Goal: Task Accomplishment & Management: Manage account settings

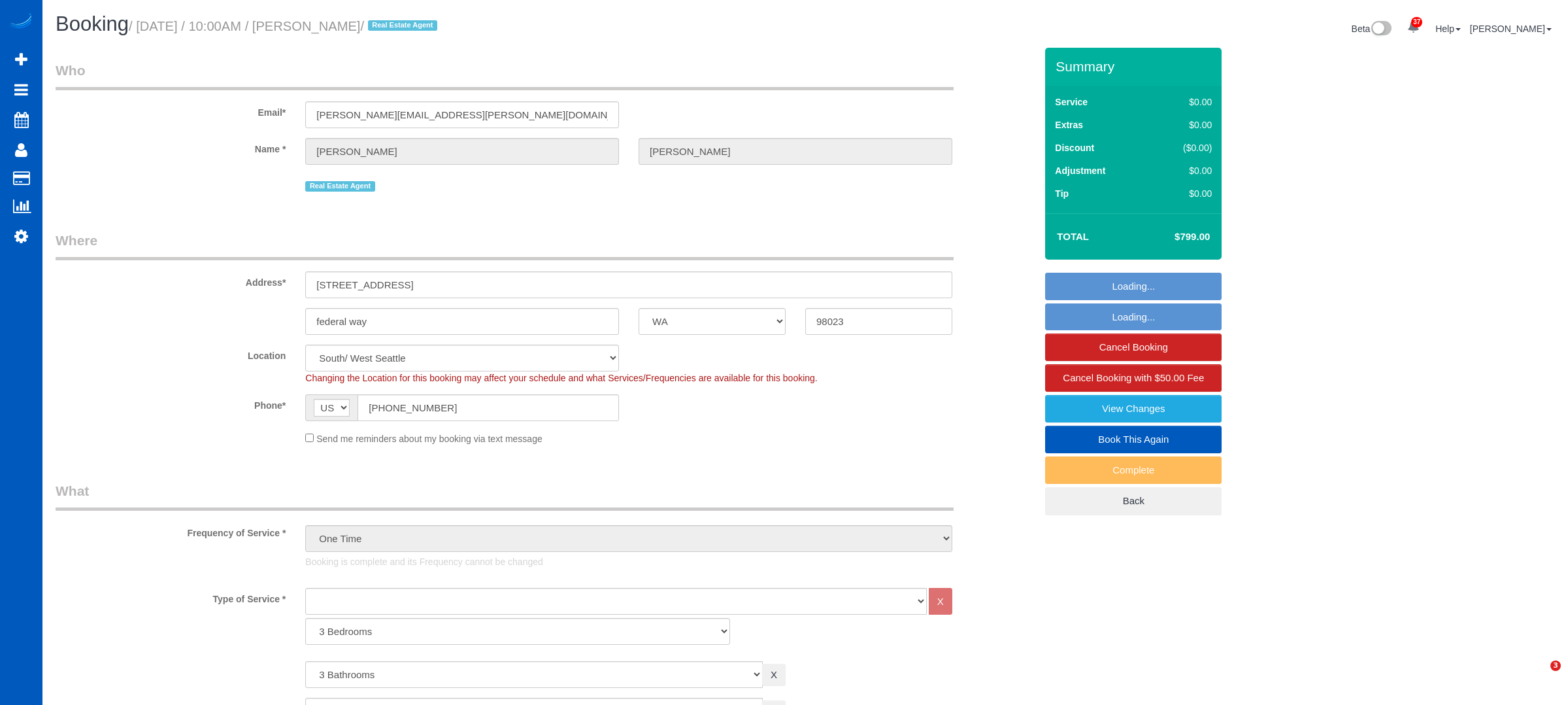
select select "WA"
select select "object:1154"
select select "3"
select select "3001"
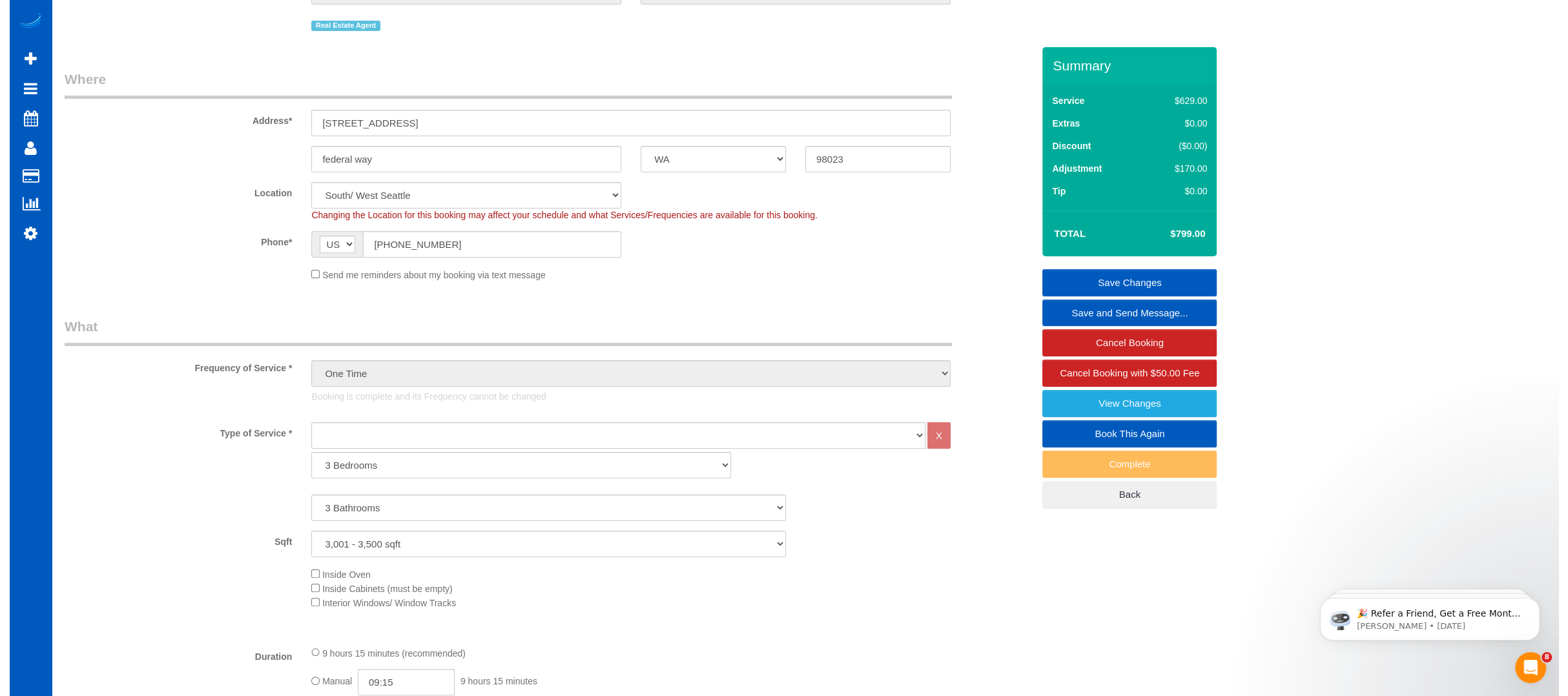
scroll to position [129, 0]
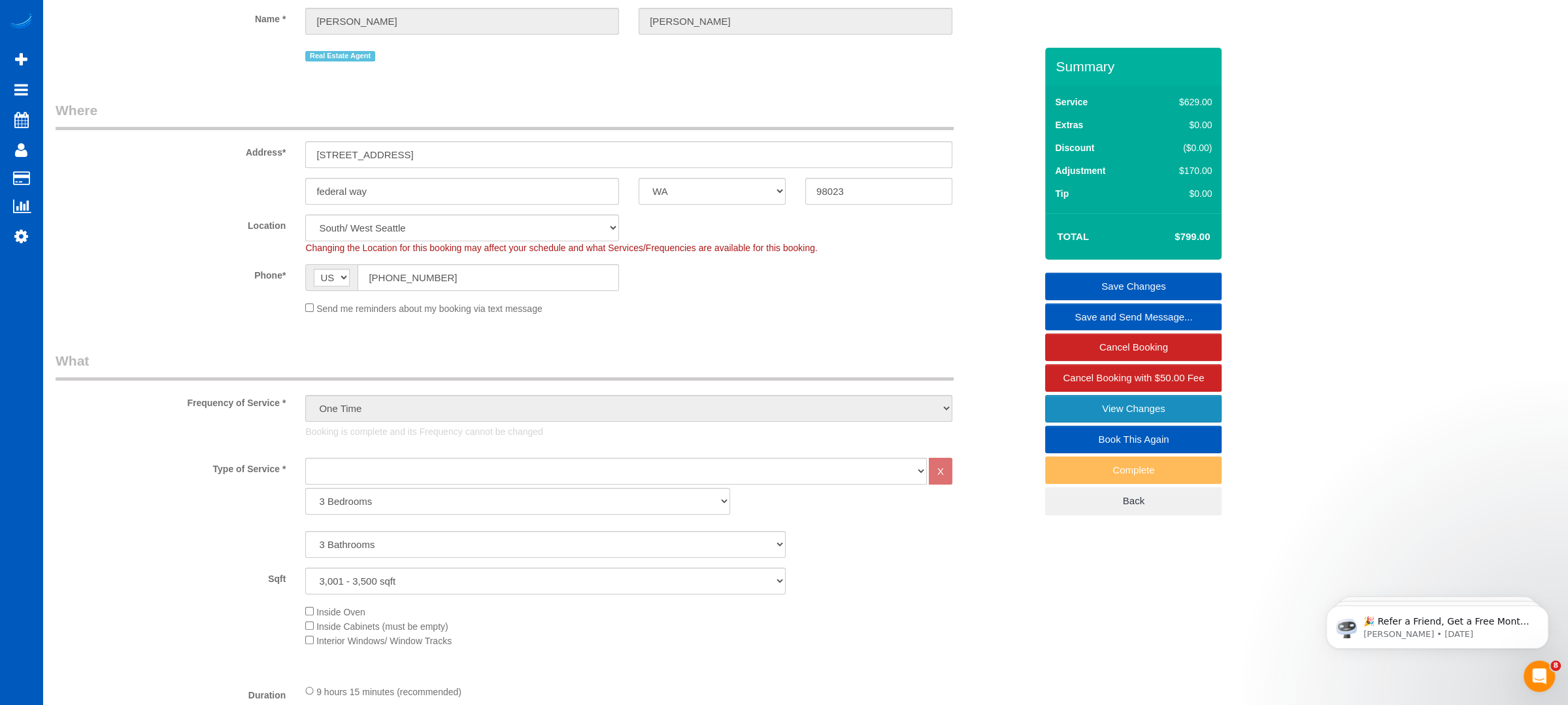
click at [1139, 405] on link "View Changes" at bounding box center [1134, 409] width 176 height 28
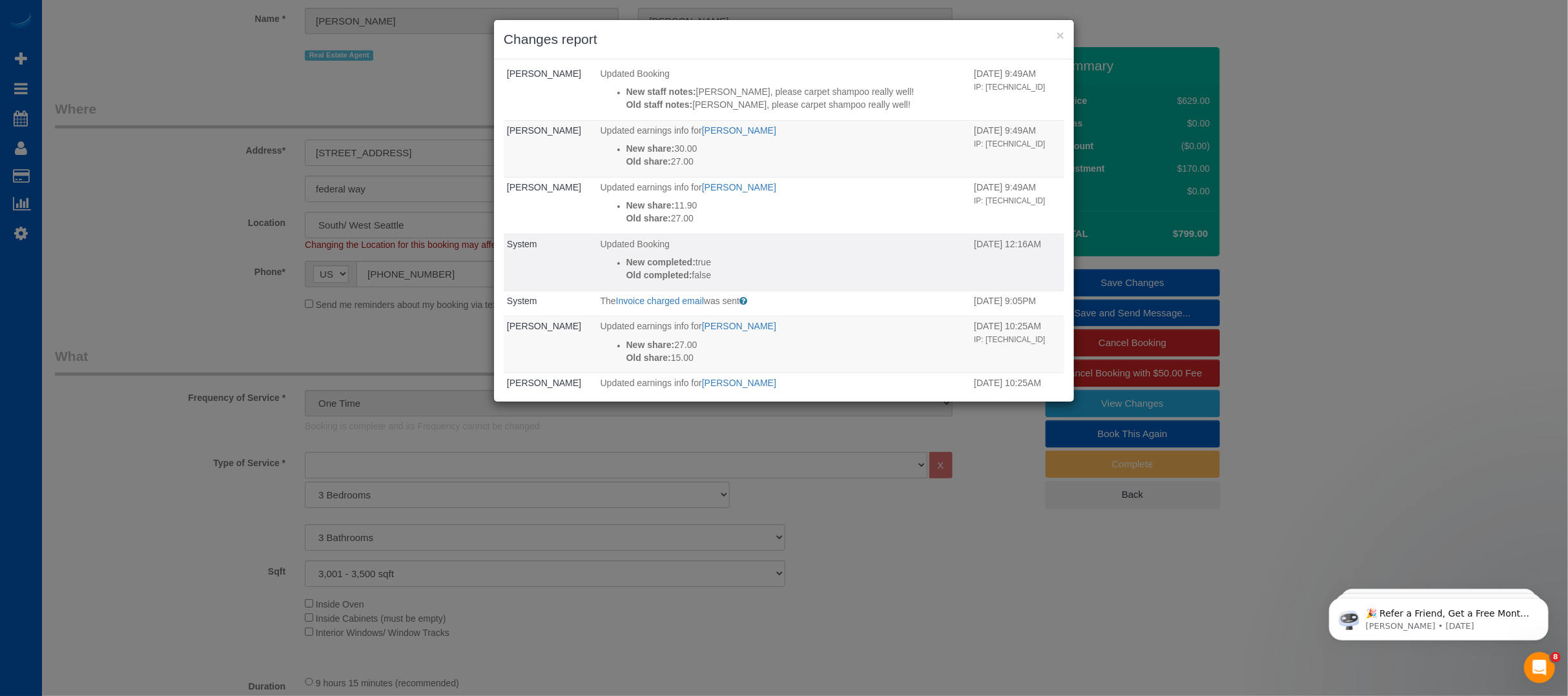
scroll to position [0, 0]
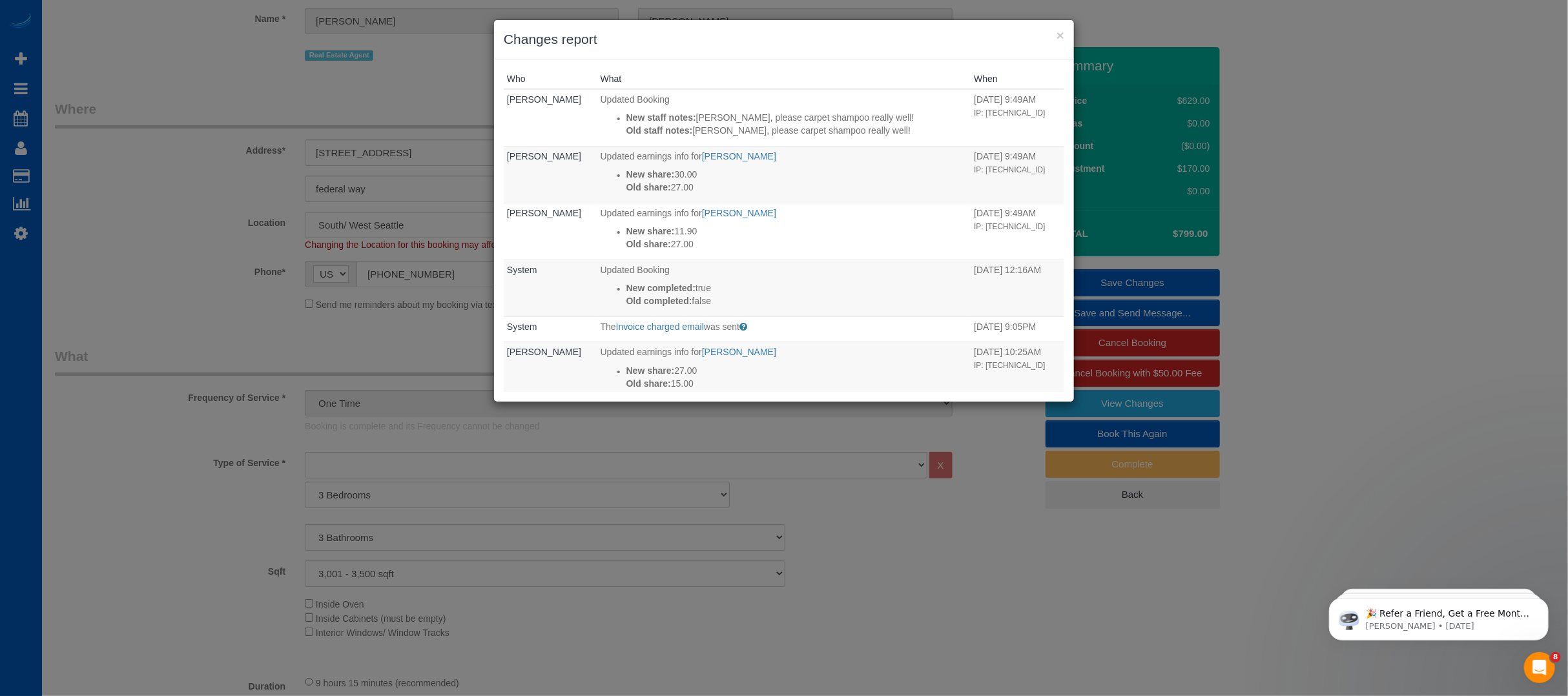
click at [1325, 392] on div "× Changes report Who What When Anna Kovalevich Updated Booking New staff notes:…" at bounding box center [784, 348] width 1568 height 696
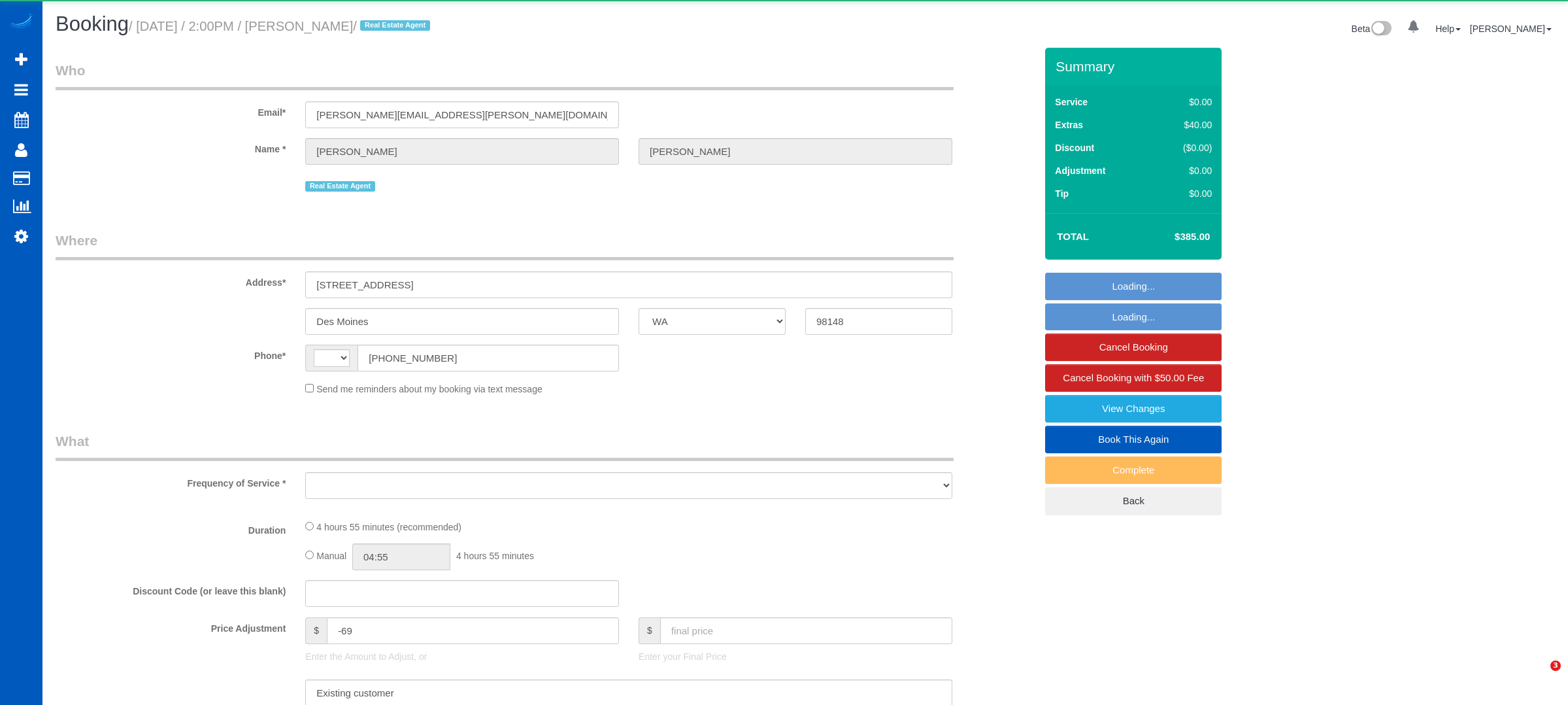
select select "WA"
select select "string:US"
select select "object:922"
select select "spot1"
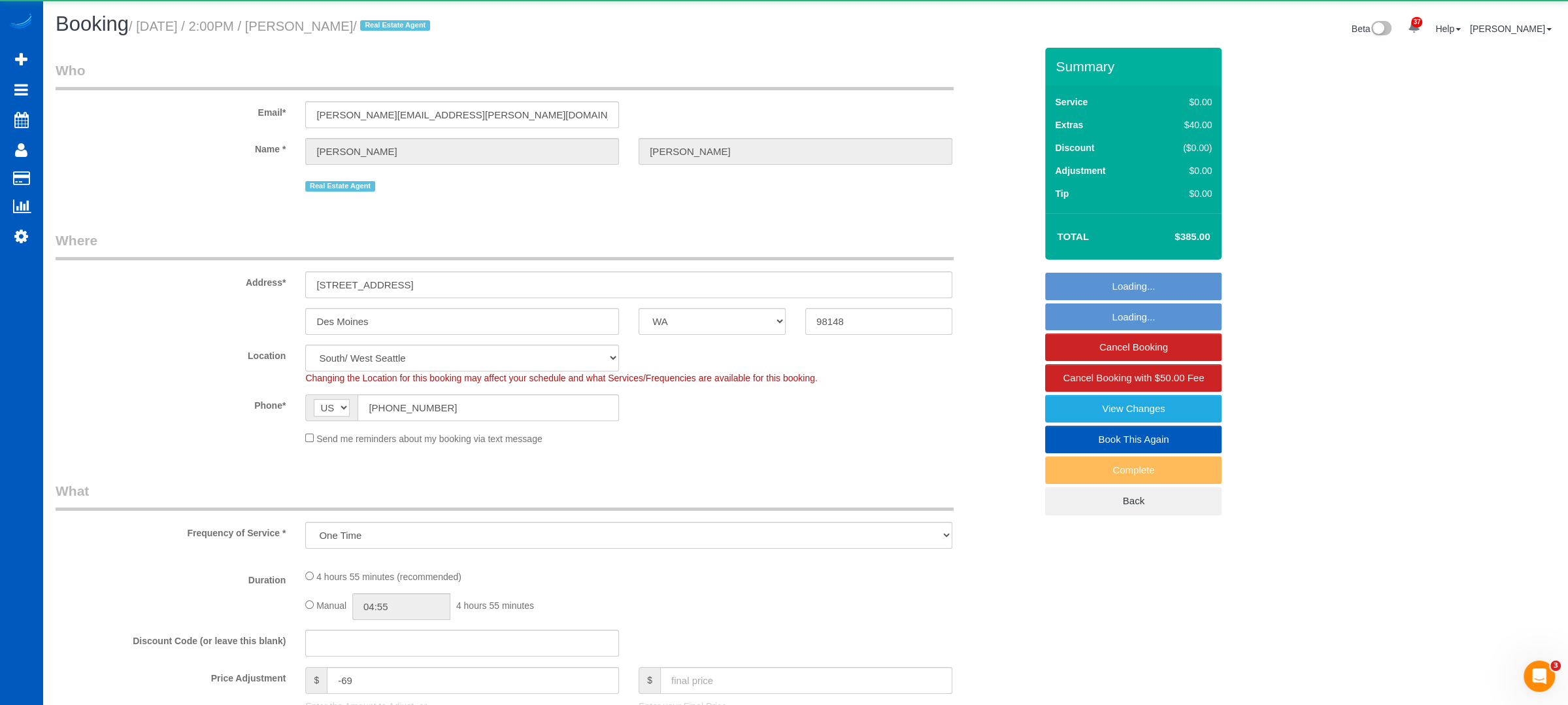
select select "object:983"
select select "199"
select select "1001"
select select "3"
select select "2"
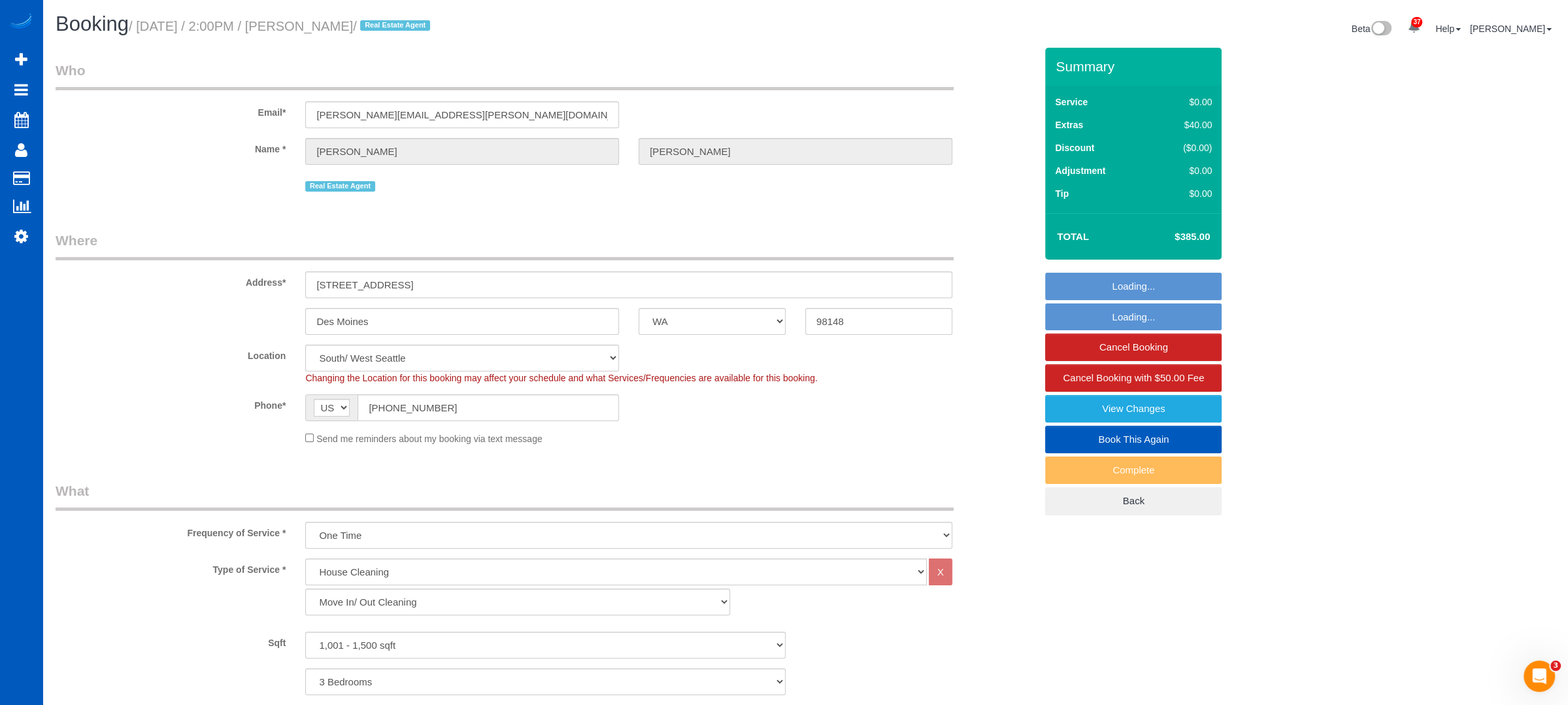
select select "1001"
select select "3"
select select "2"
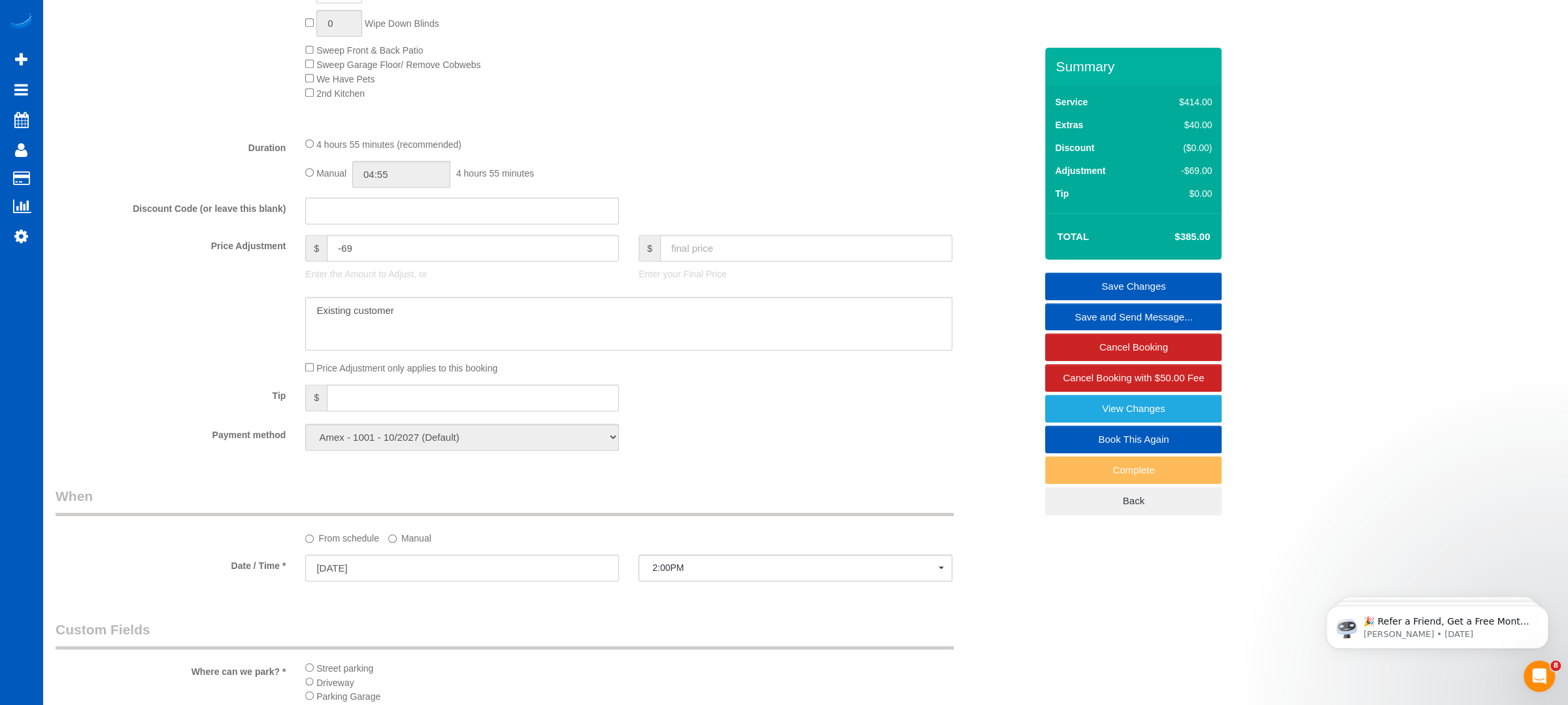
scroll to position [783, 0]
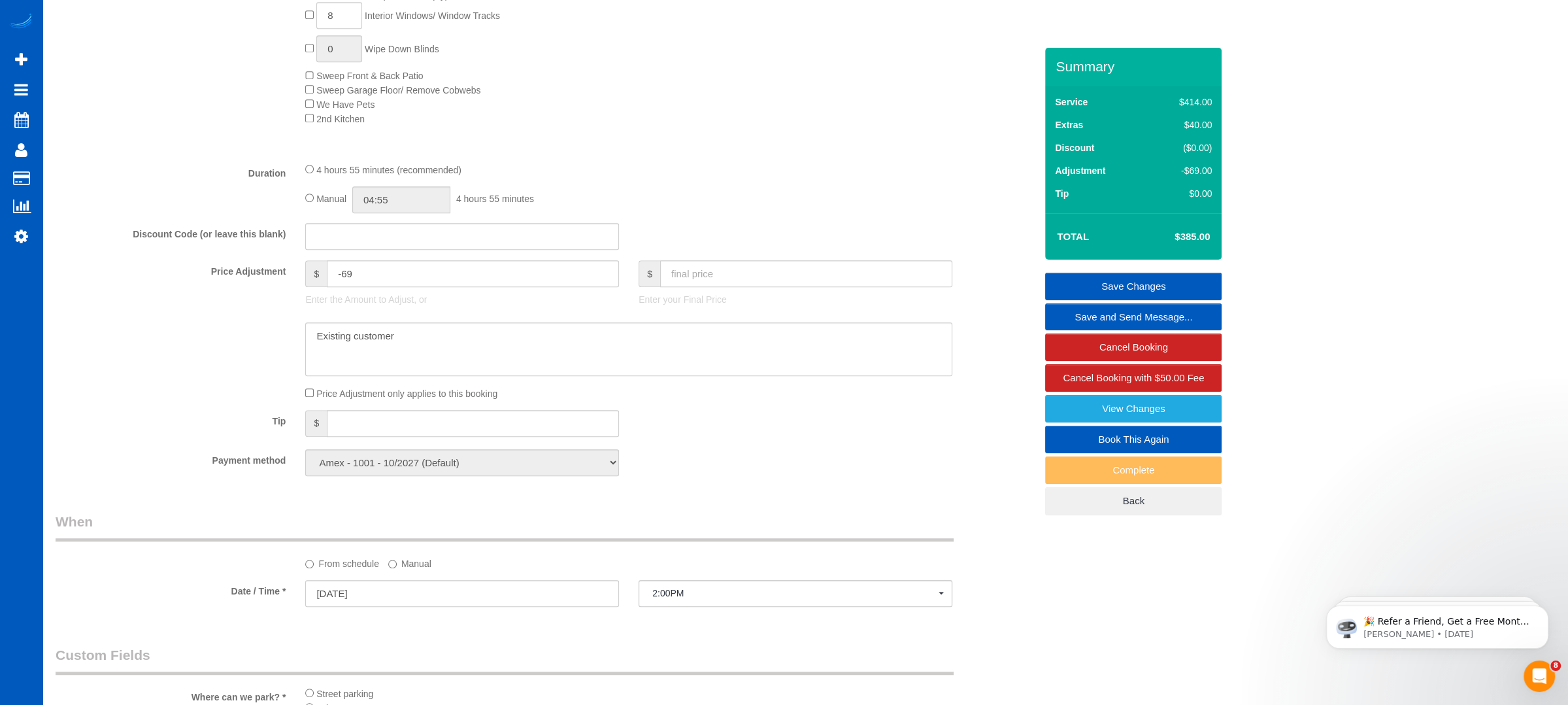
click at [874, 114] on div "Inside Fridge (must be empty) Inside Oven Inside Cabinets (must be empty) 8 Int…" at bounding box center [670, 42] width 750 height 167
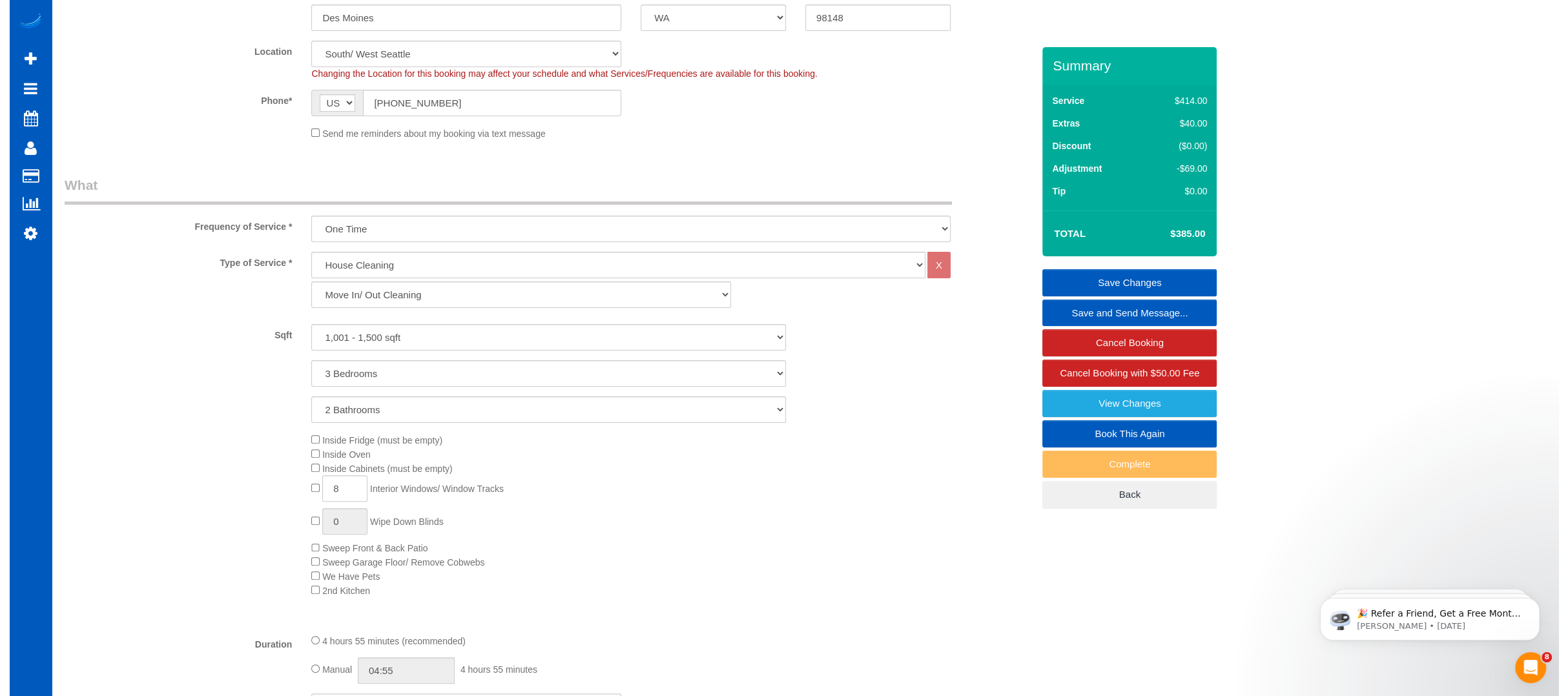
scroll to position [299, 0]
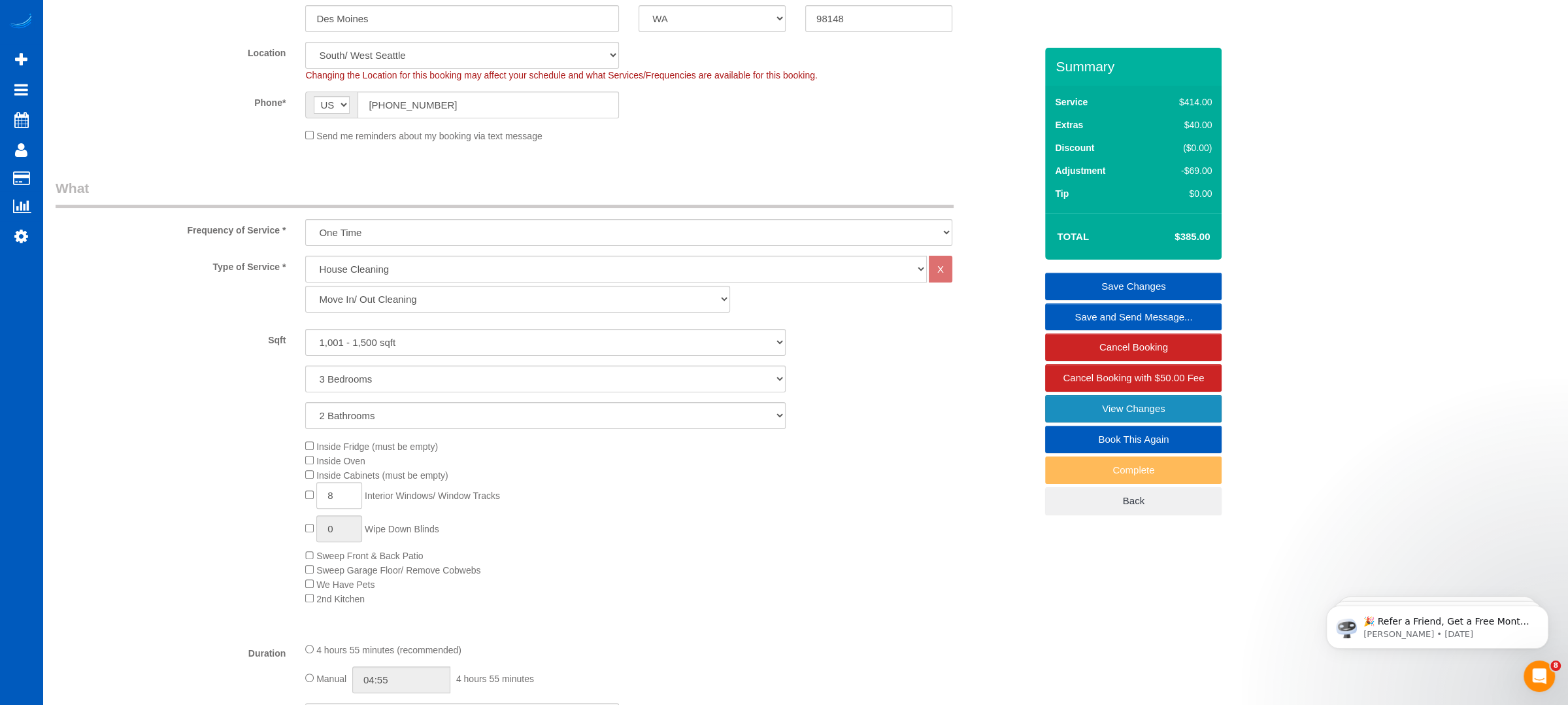
click at [1125, 408] on link "View Changes" at bounding box center [1134, 409] width 176 height 28
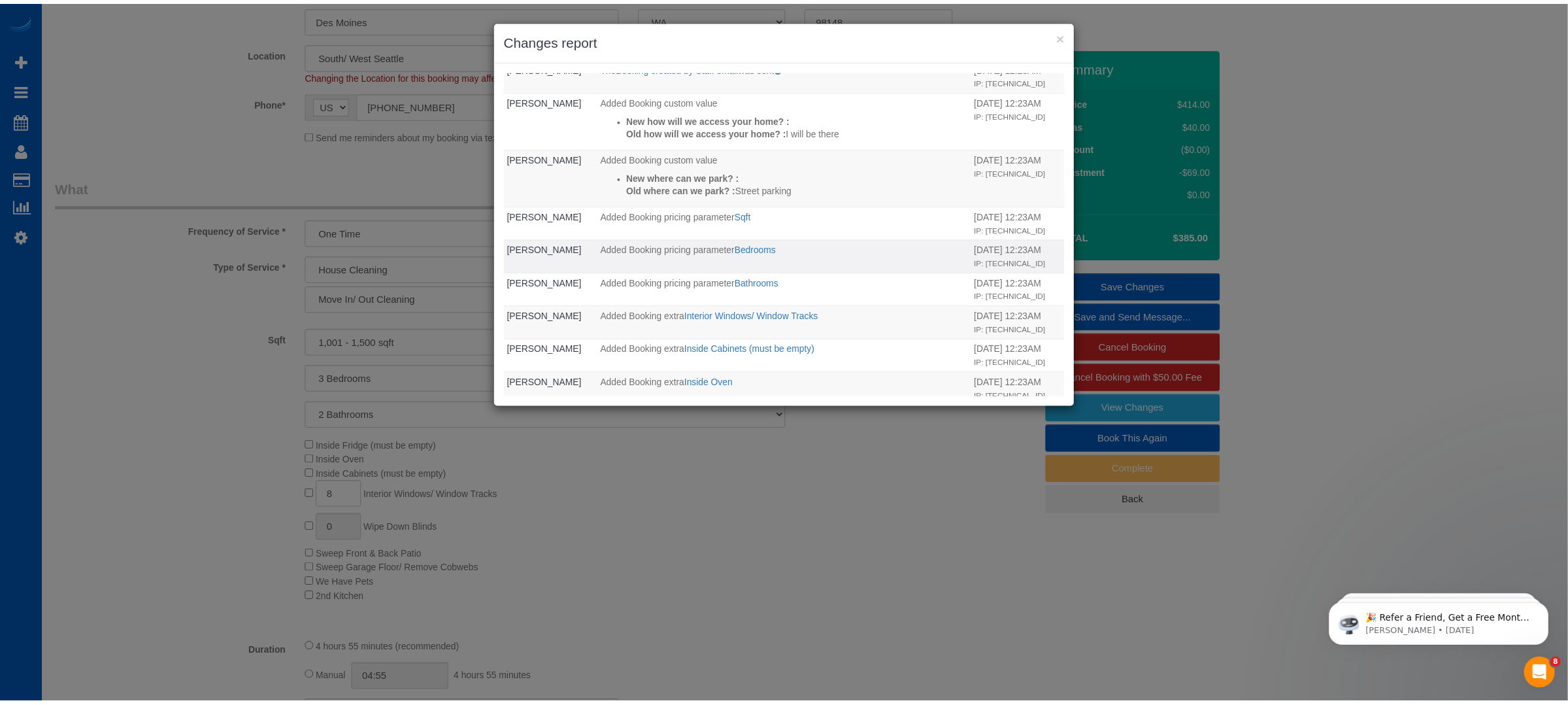
scroll to position [471, 0]
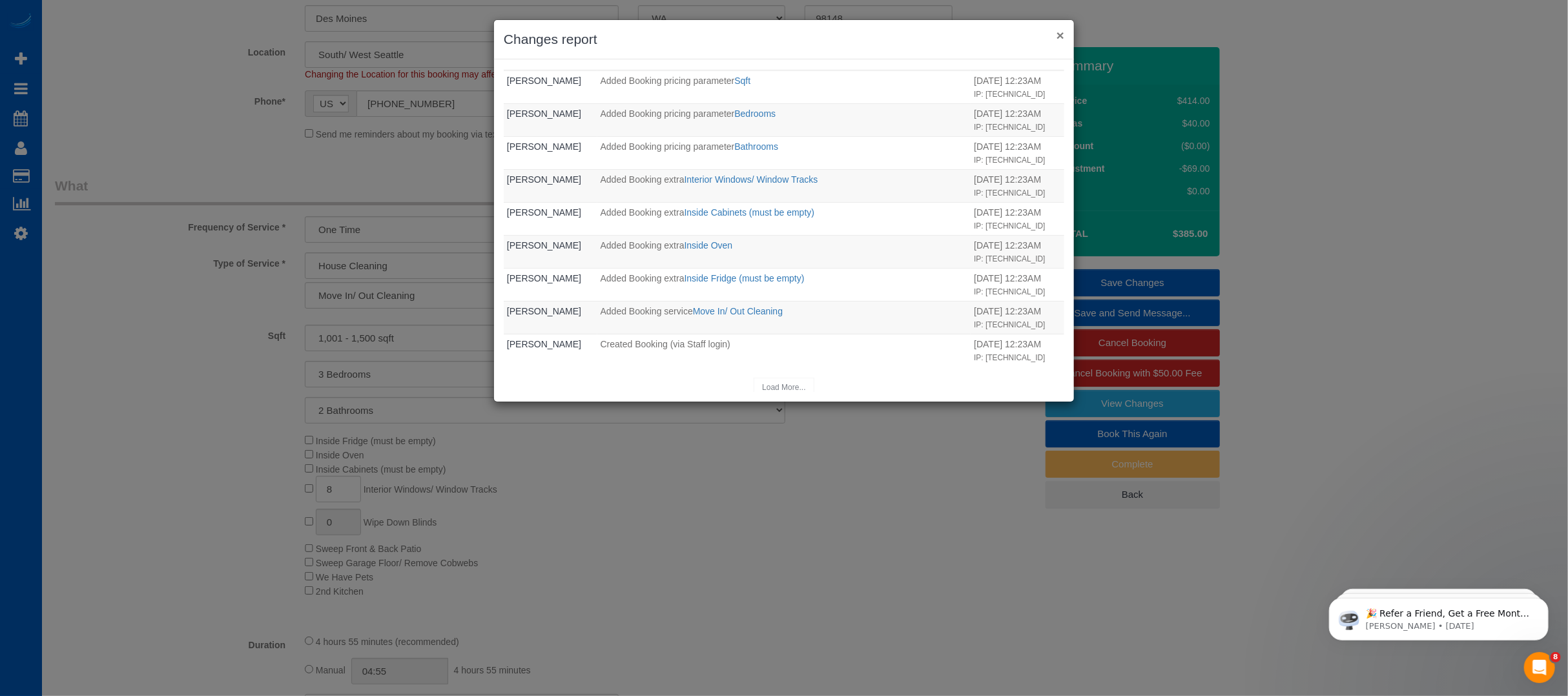
click at [1059, 32] on button "×" at bounding box center [1059, 35] width 8 height 14
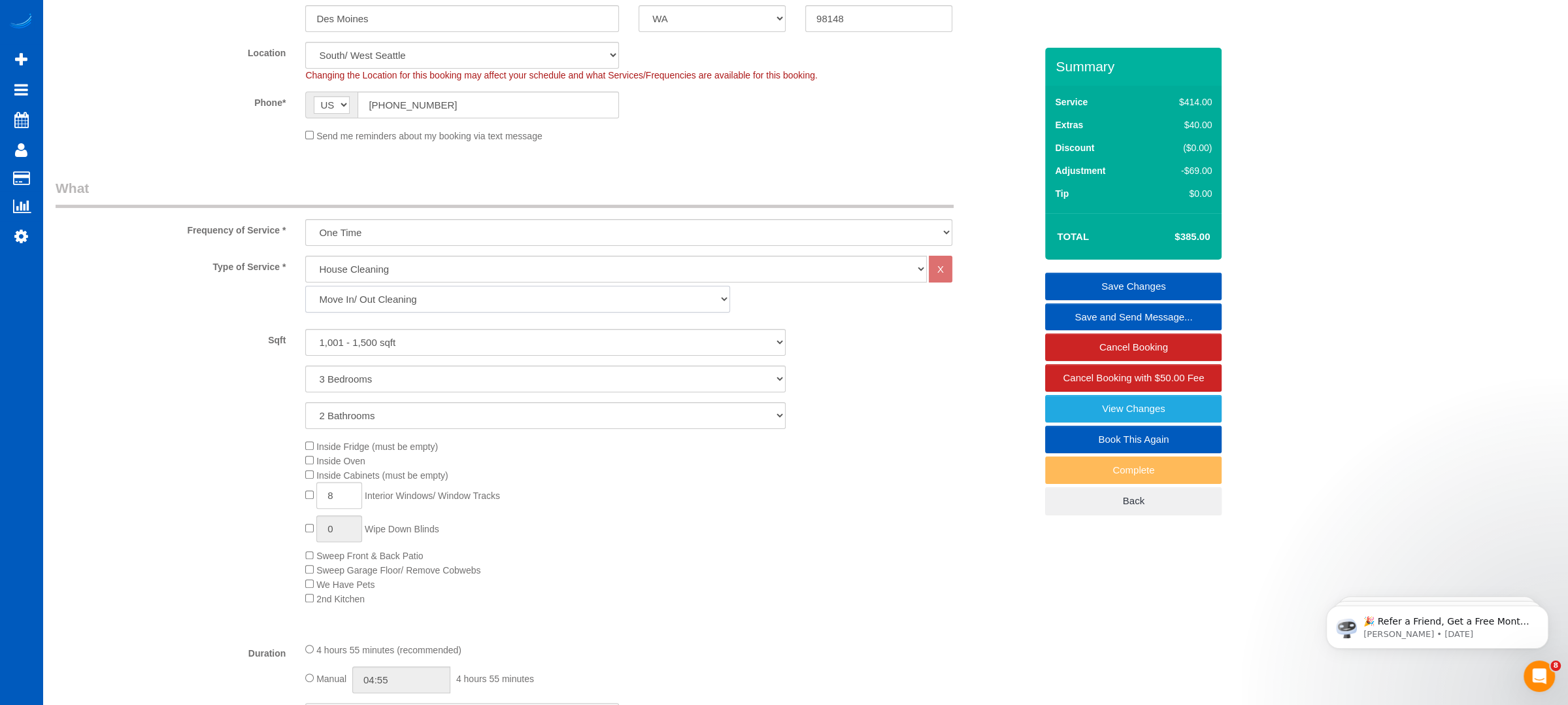
click at [413, 291] on select "Standard Cleaning Deep Cleaning Move In/ Out Cleaning" at bounding box center [518, 299] width 425 height 27
select select "367"
click at [305, 286] on select "Standard Cleaning Deep Cleaning Move In/ Out Cleaning" at bounding box center [518, 299] width 425 height 27
select select "3"
select select "2"
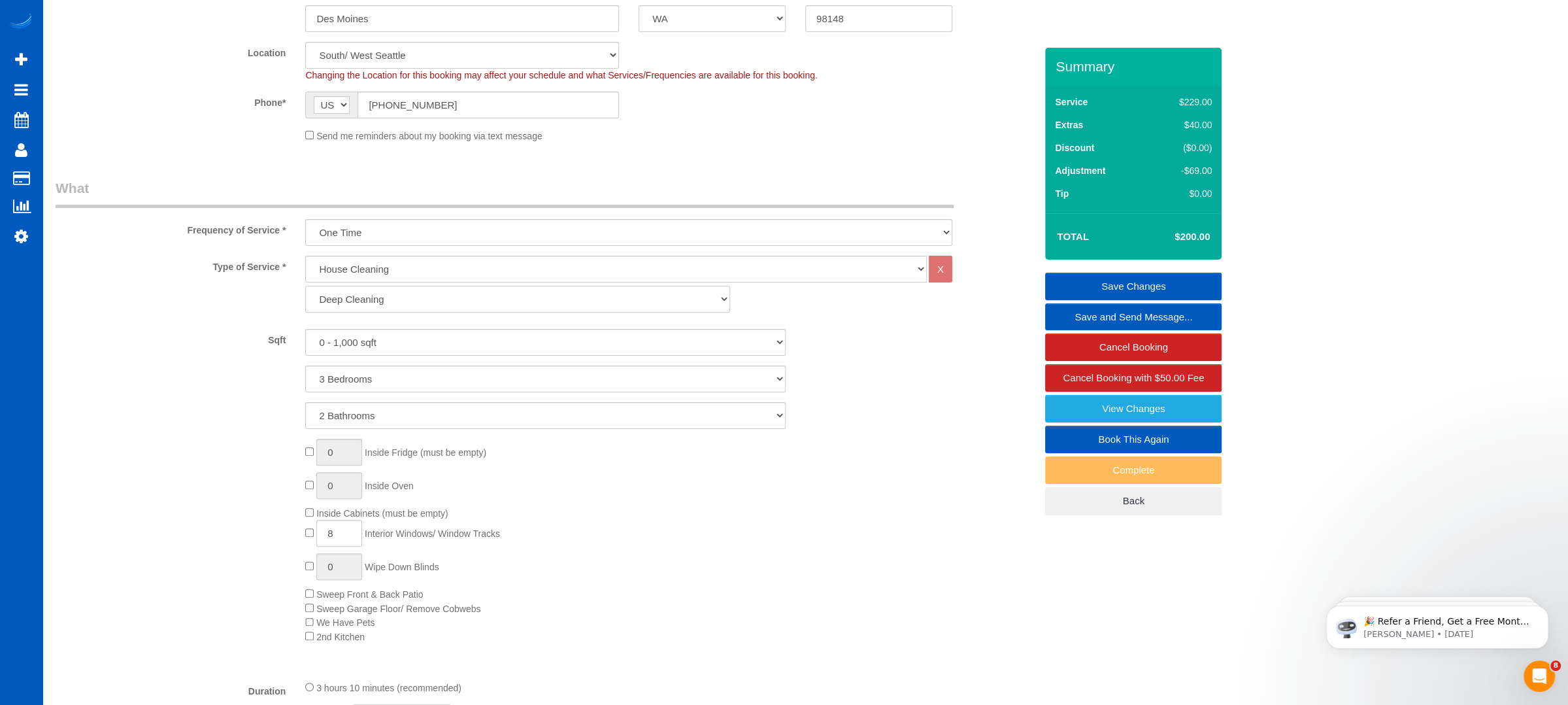
select select "spot15"
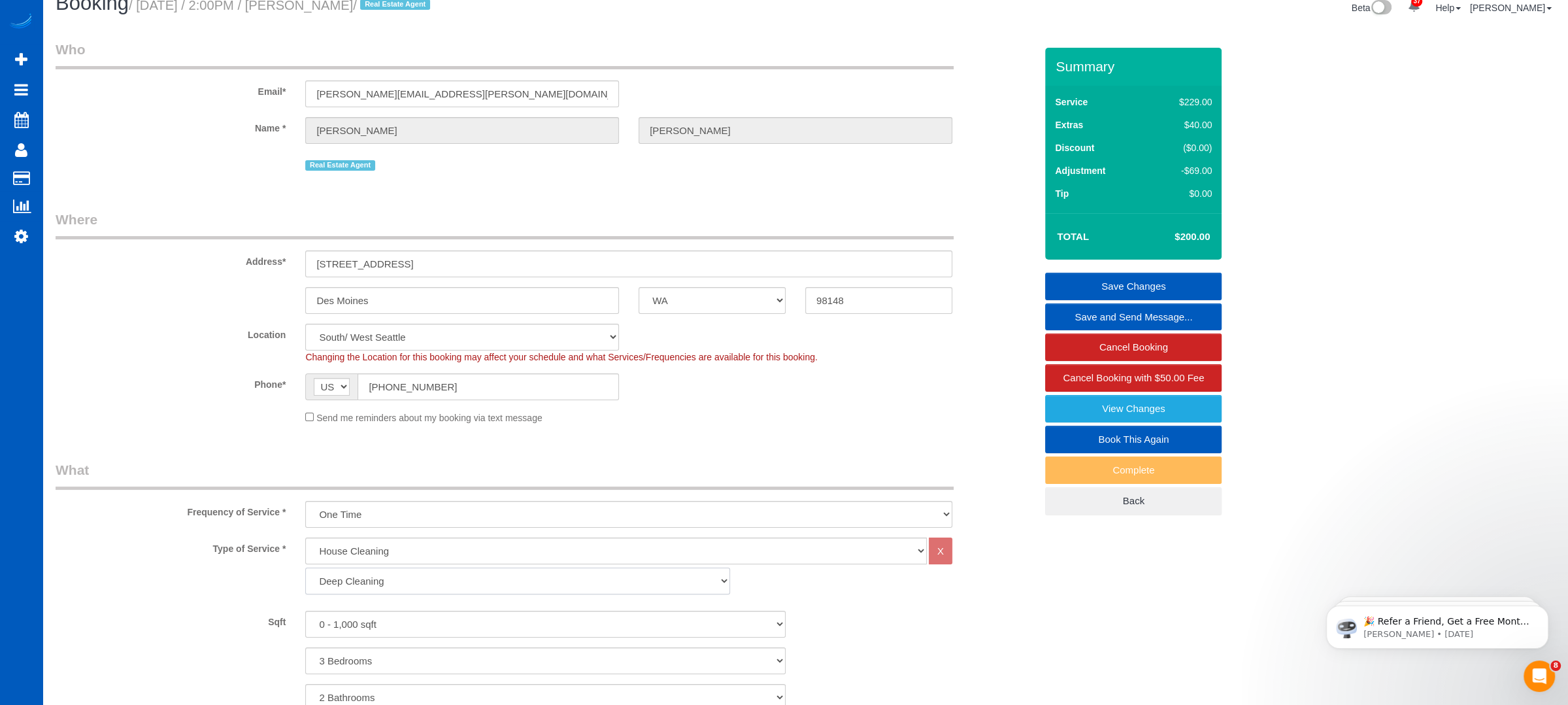
scroll to position [0, 0]
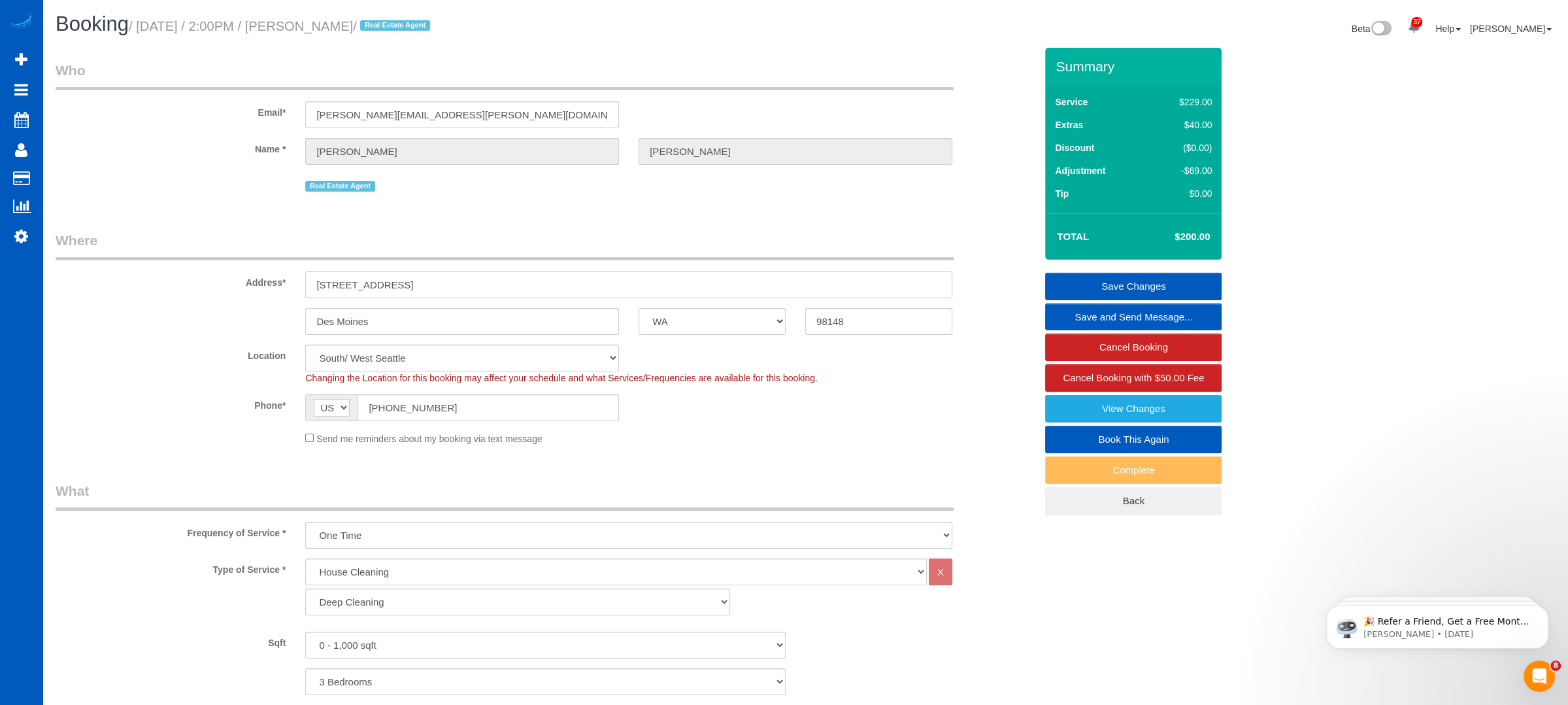
click at [460, 287] on input "811 S 196th St" at bounding box center [629, 284] width 647 height 27
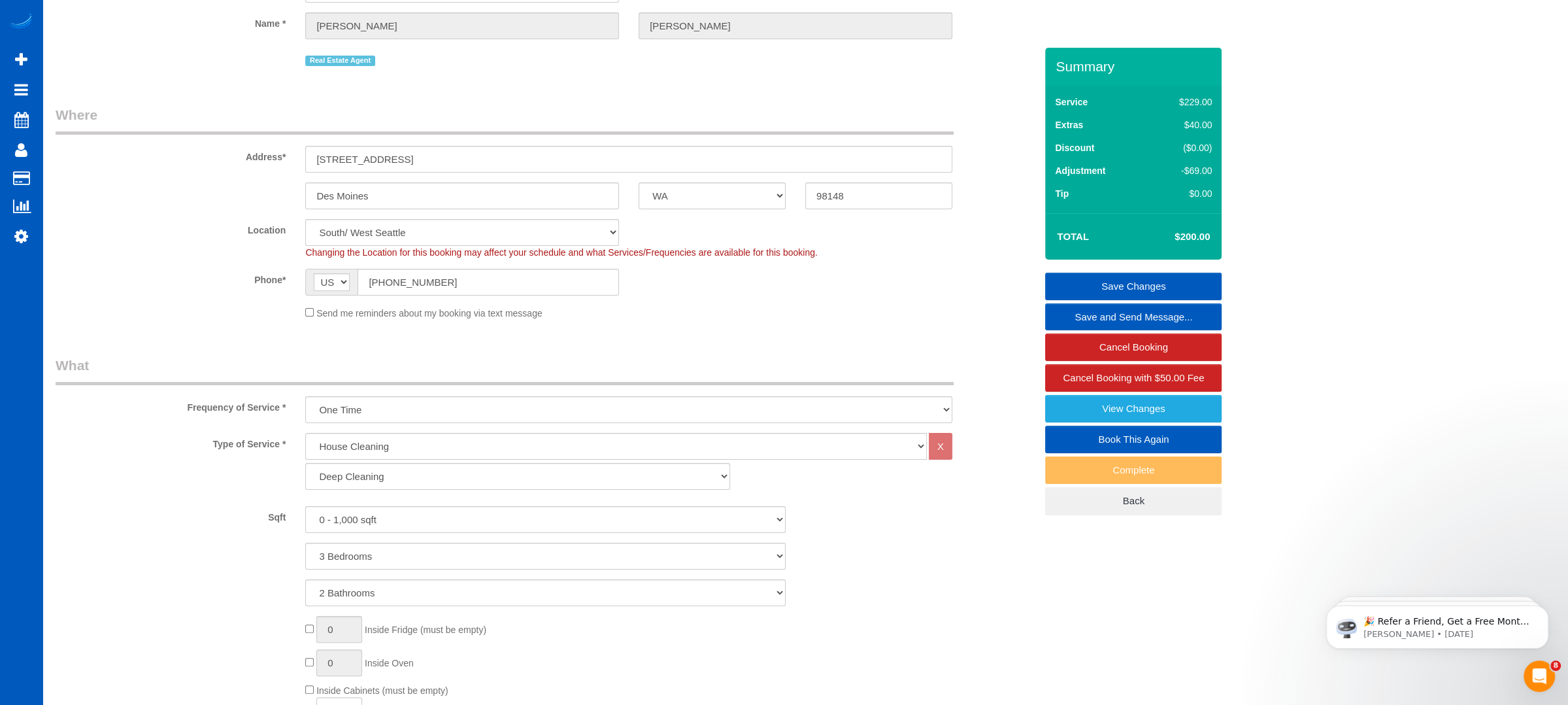
scroll to position [130, 0]
click at [410, 513] on select "0 - 1,000 sqft 1,001 - 1,500 sqft 1,501 - 2,000 sqft 2,001 - 2,500 sqft 2,501 -…" at bounding box center [545, 515] width 481 height 27
select select "1001"
click at [305, 502] on select "0 - 1,000 sqft 1,001 - 1,500 sqft 1,501 - 2,000 sqft 2,001 - 2,500 sqft 2,501 -…" at bounding box center [545, 515] width 481 height 27
click at [208, 314] on div "Send me reminders about my booking via text message" at bounding box center [545, 307] width 1000 height 15
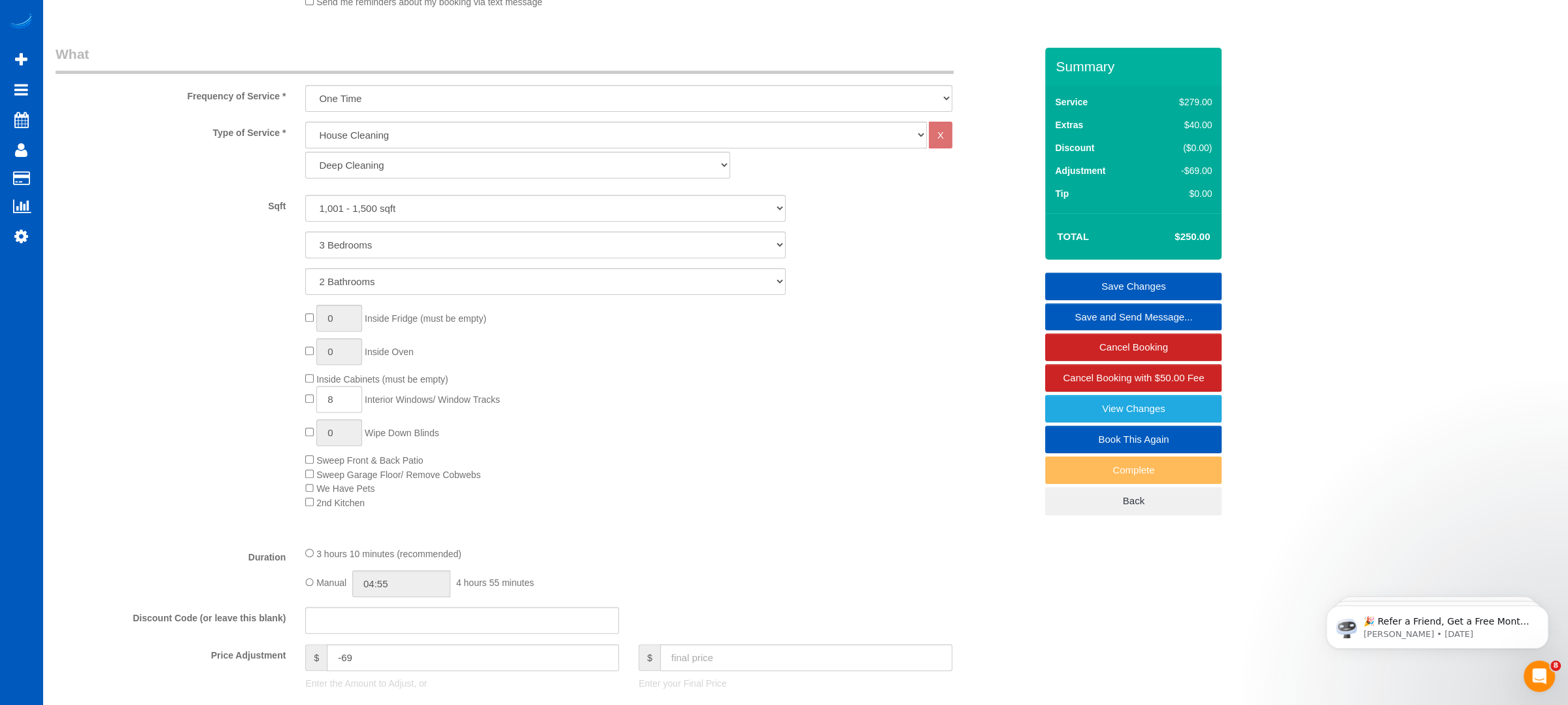
scroll to position [436, 0]
click at [310, 393] on div "0 Inside Fridge (must be empty) 0 Inside Oven Inside Cabinets (must be empty) 8…" at bounding box center [670, 408] width 750 height 205
type input "0"
click at [654, 411] on div "0 Inside Fridge (must be empty) 0 Inside Oven Inside Cabinets (must be empty) 0…" at bounding box center [670, 408] width 750 height 205
select select "spot29"
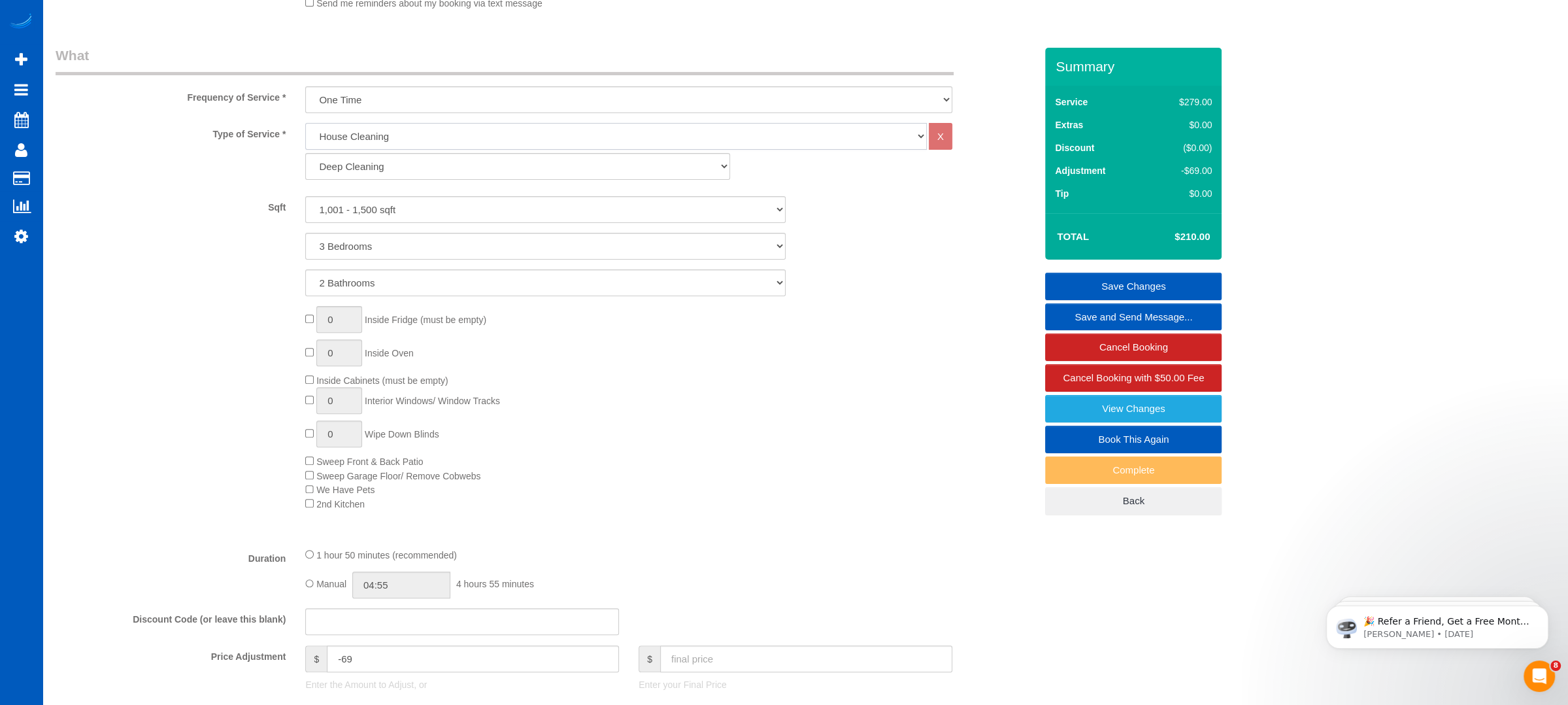
click at [438, 136] on select "House Cleaning" at bounding box center [616, 136] width 622 height 27
click at [170, 166] on div "Type of Service * House Cleaning X Standard Cleaning Deep Cleaning Move In/ Out…" at bounding box center [545, 154] width 1000 height 63
click at [153, 257] on div "1 Bedroom 2 Bedrooms 3 Bedrooms 4 Bedrooms 5 Bedrooms 6 Bedrooms 7 Bedrooms" at bounding box center [545, 246] width 1000 height 27
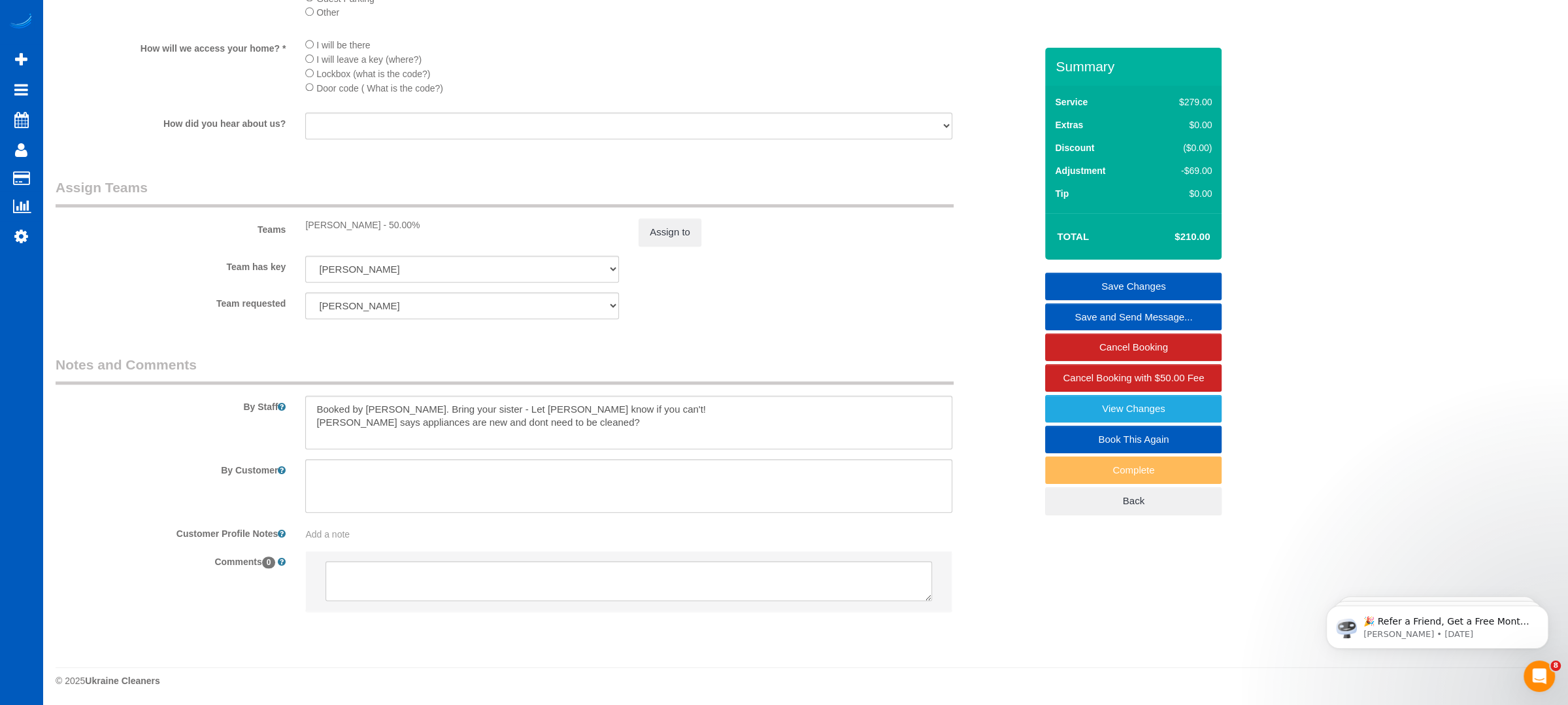
scroll to position [1561, 0]
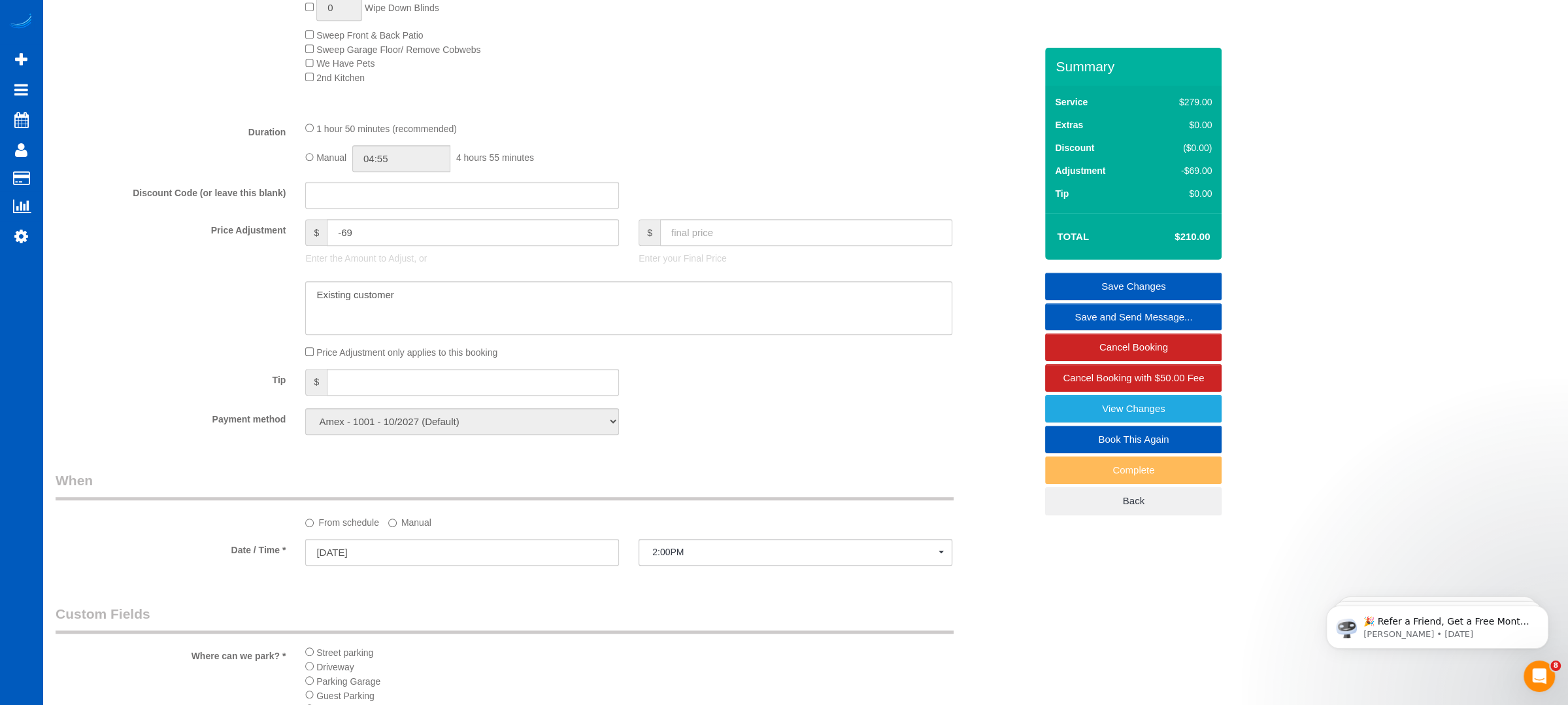
scroll to position [776, 0]
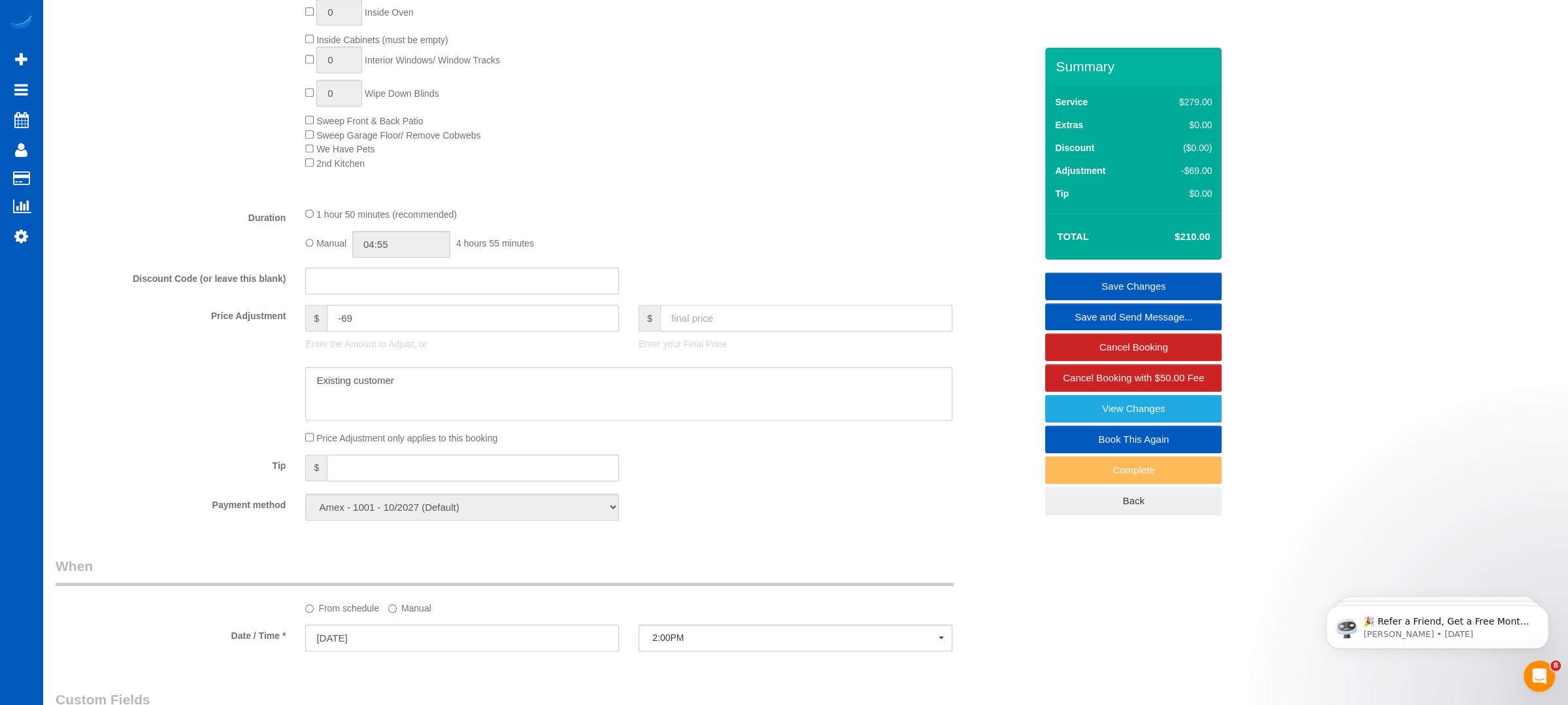
click at [694, 320] on input "text" at bounding box center [806, 318] width 292 height 27
type input "287"
type input "8"
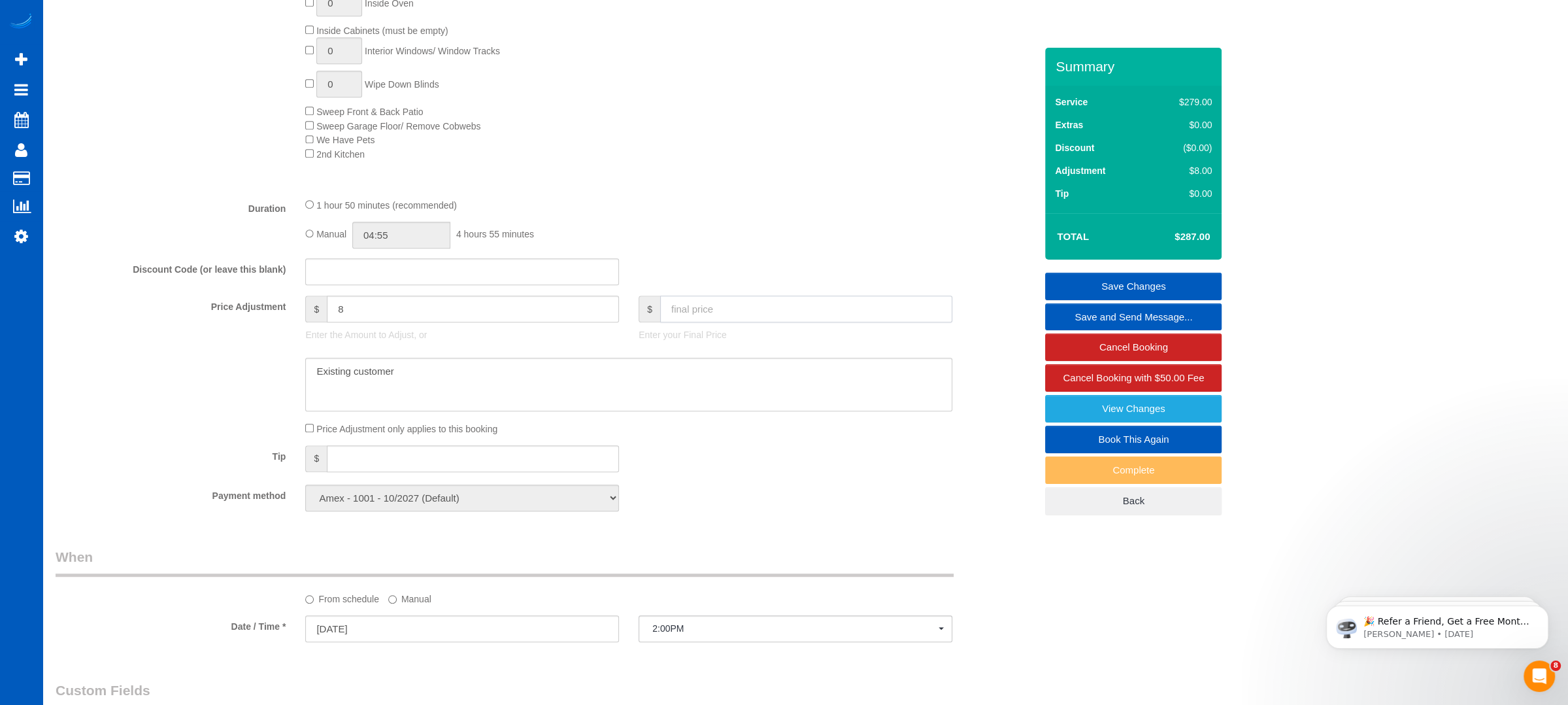
scroll to position [733, 0]
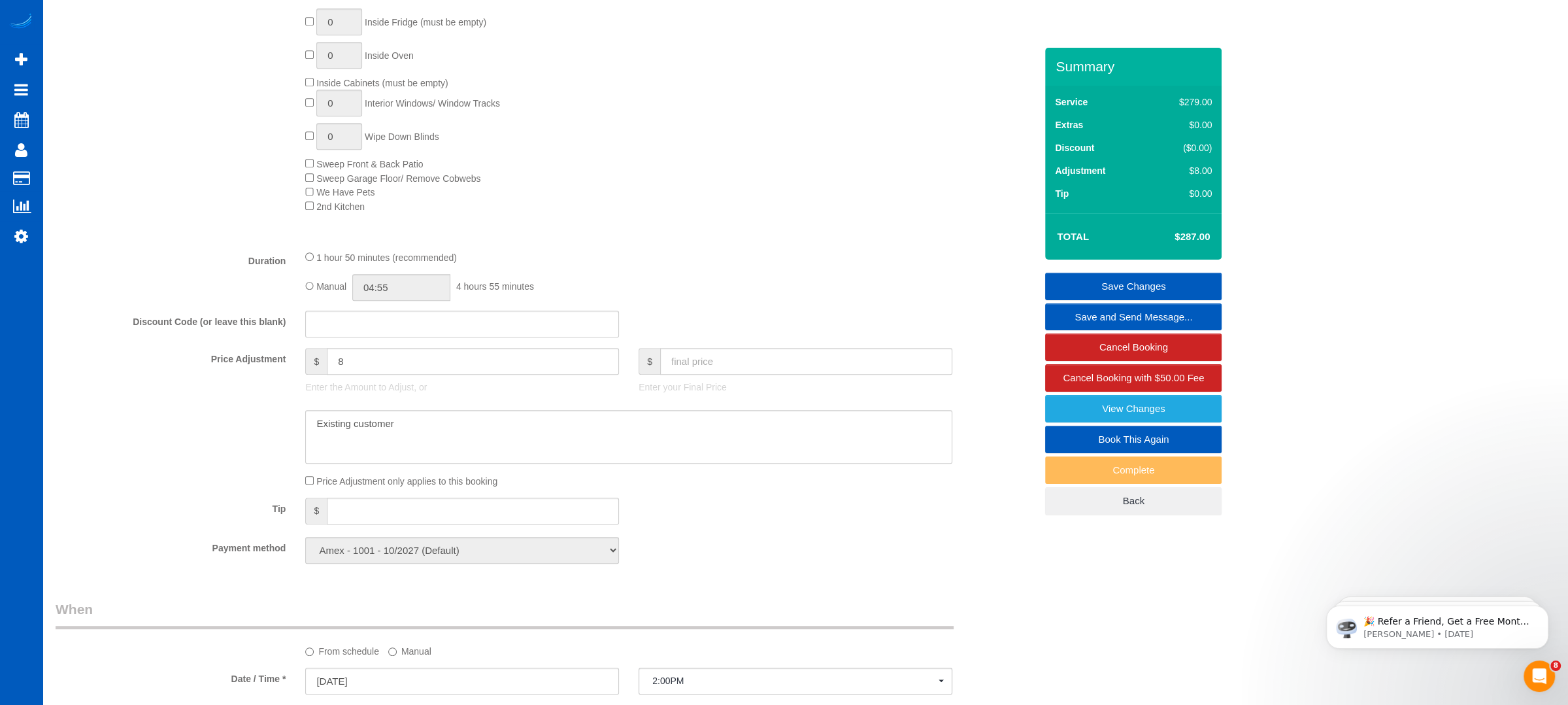
click at [883, 489] on fieldset "What Frequency of Service * One Time Weekly - 15.00% Every 2 Weeks - 10.00% Eve…" at bounding box center [545, 160] width 980 height 825
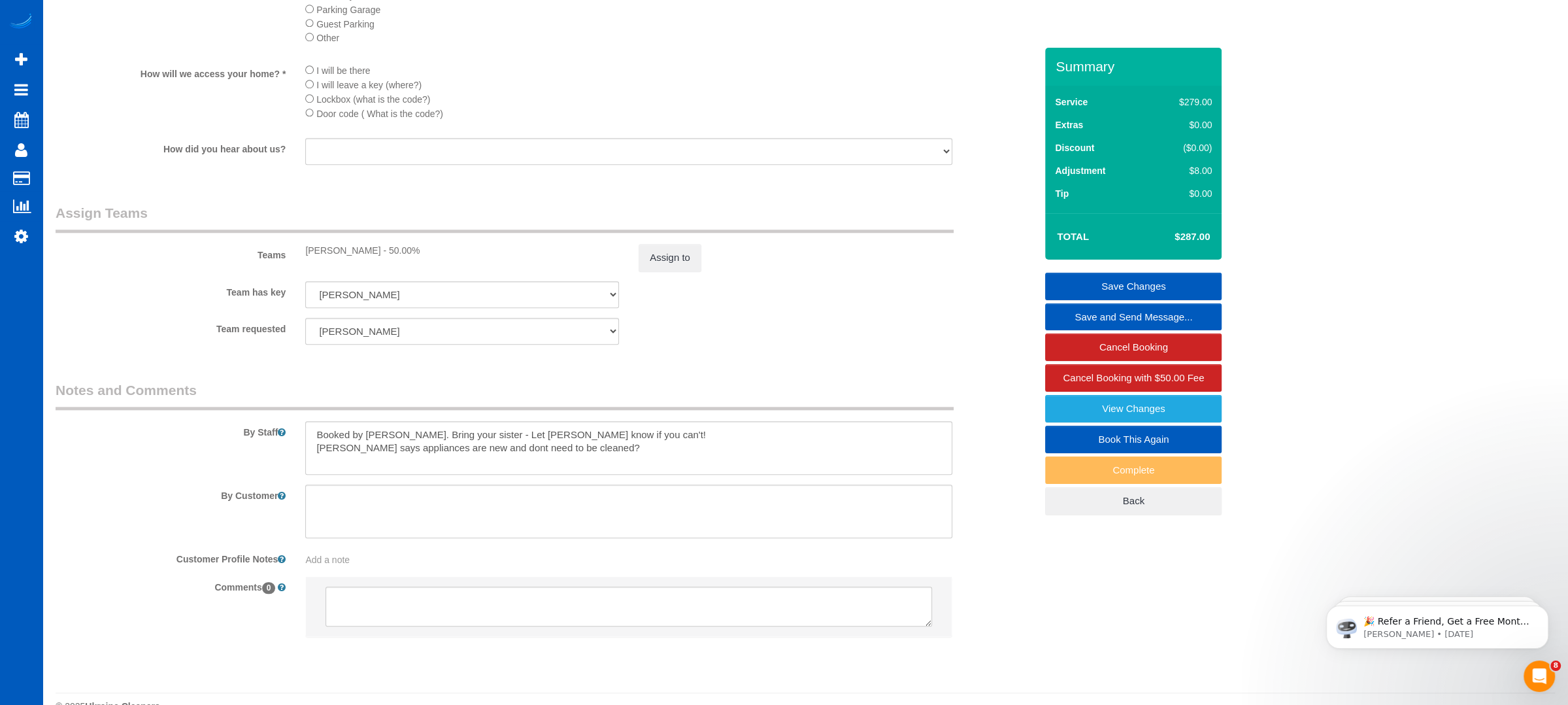
scroll to position [1561, 0]
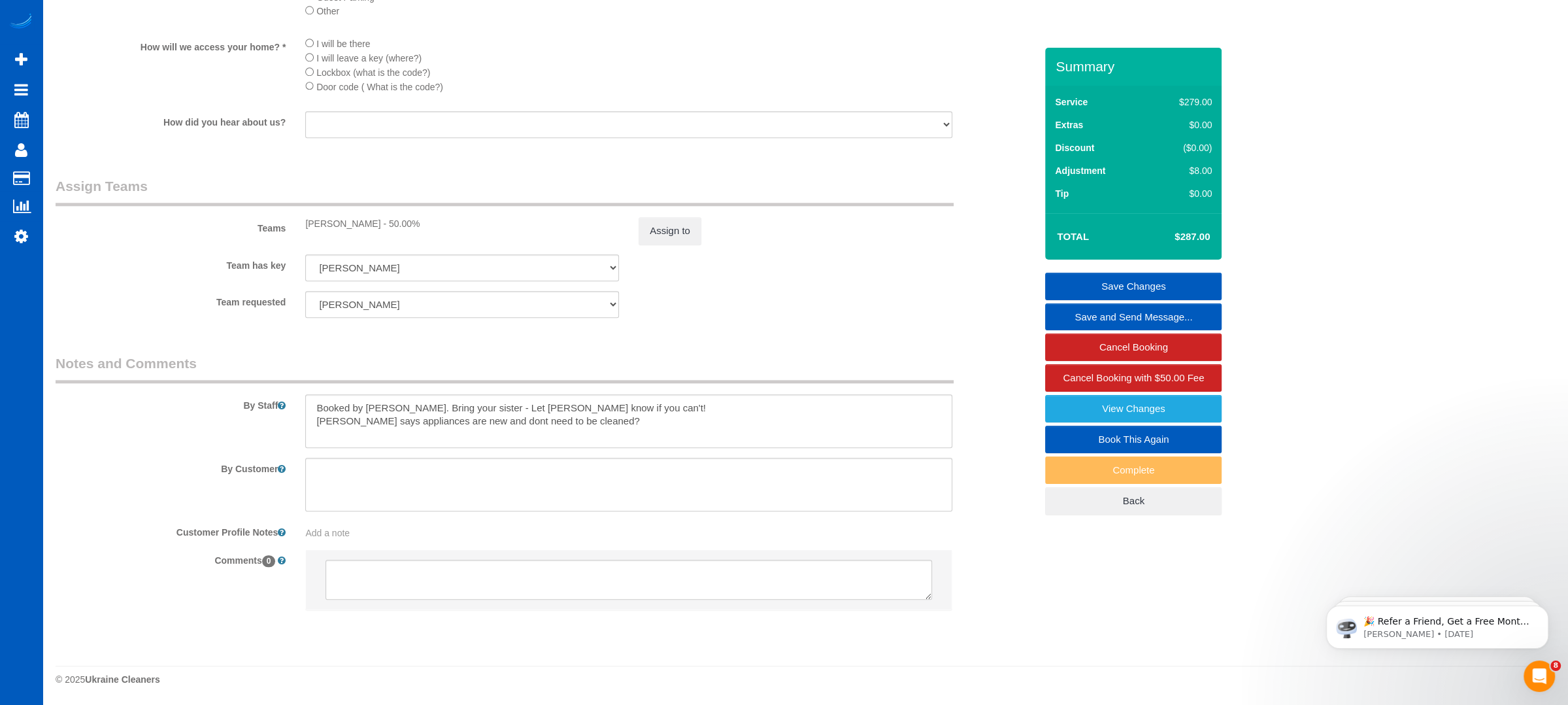
click at [1132, 278] on link "Save Changes" at bounding box center [1134, 287] width 176 height 28
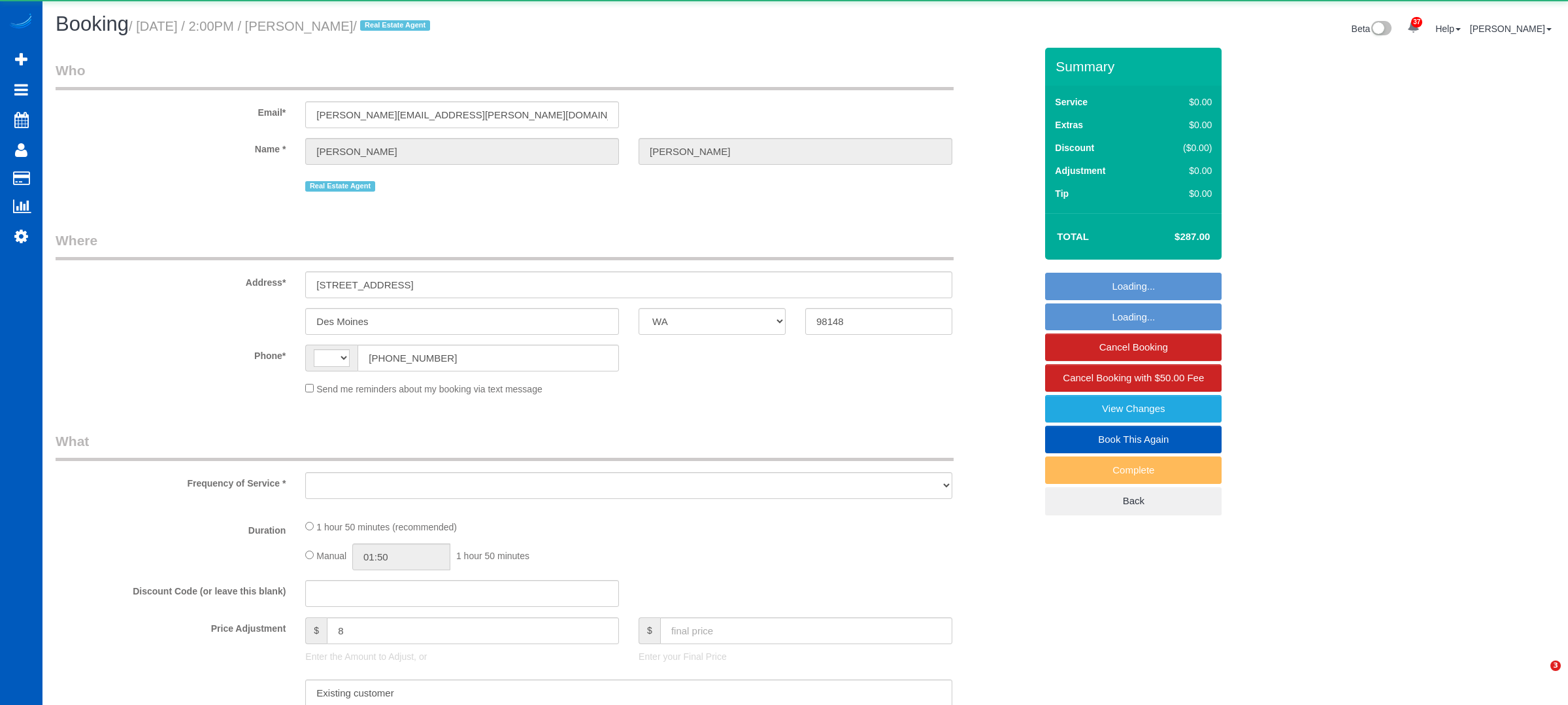
select select "WA"
select select "string:US"
select select "object:673"
select select "199"
select select "1001"
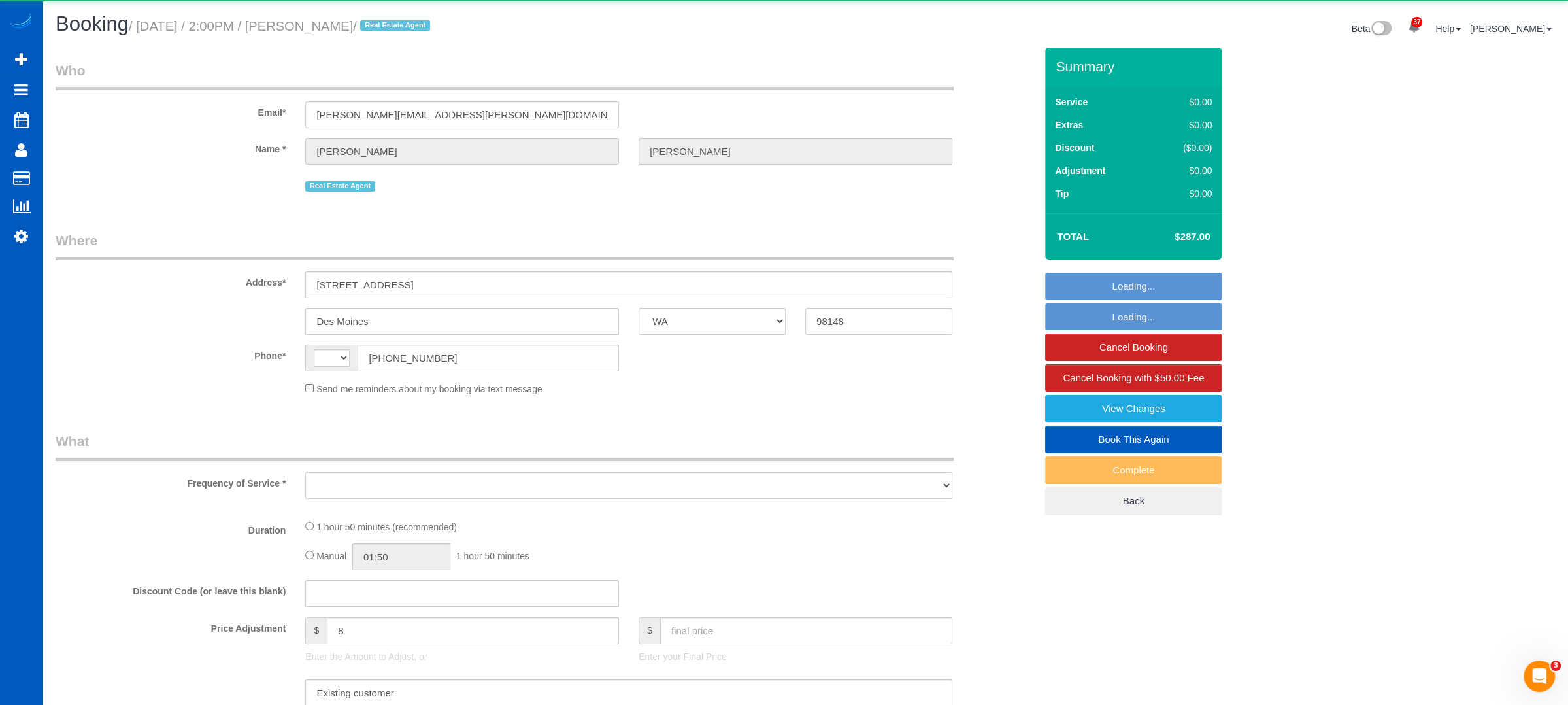
select select "3"
select select "2"
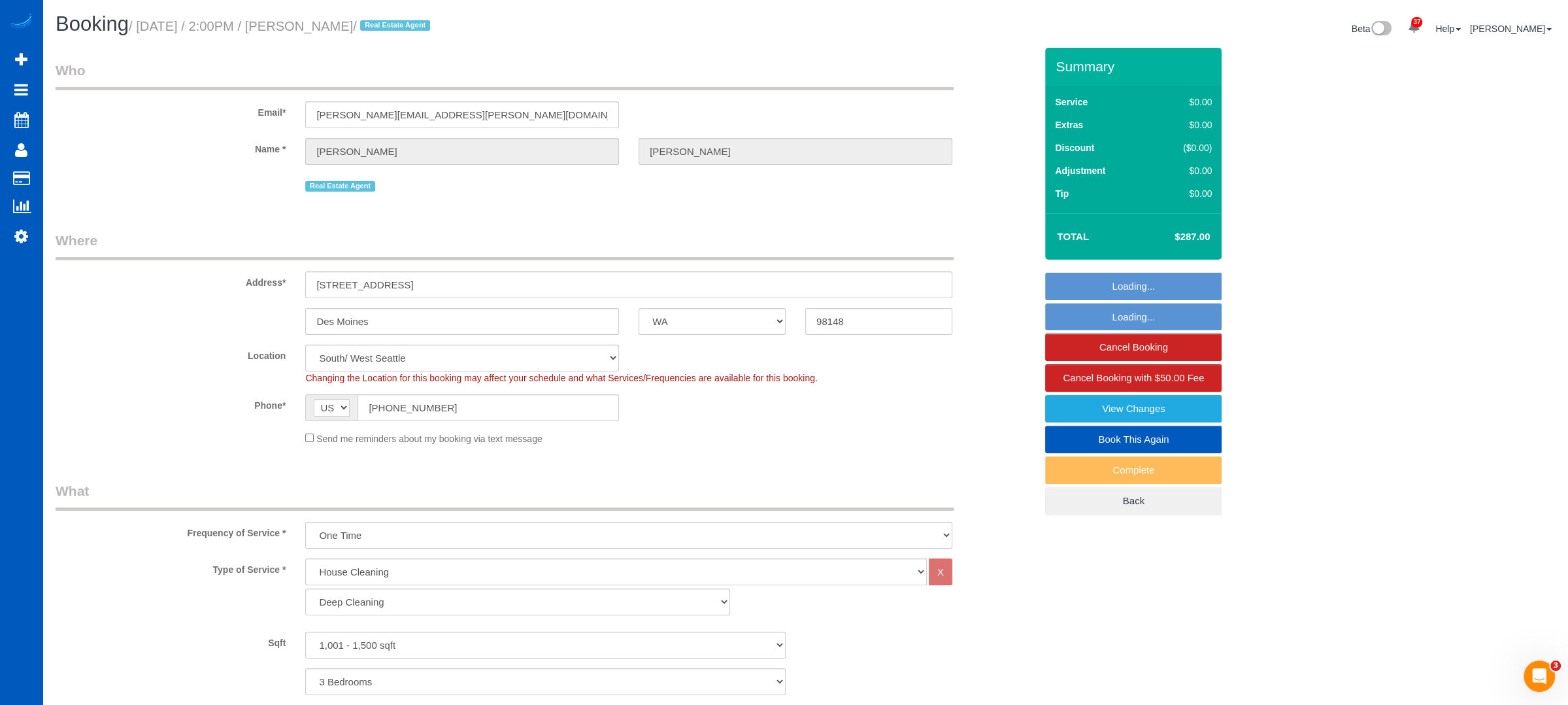
select select "object:1201"
select select "spot1"
